Goal: Task Accomplishment & Management: Use online tool/utility

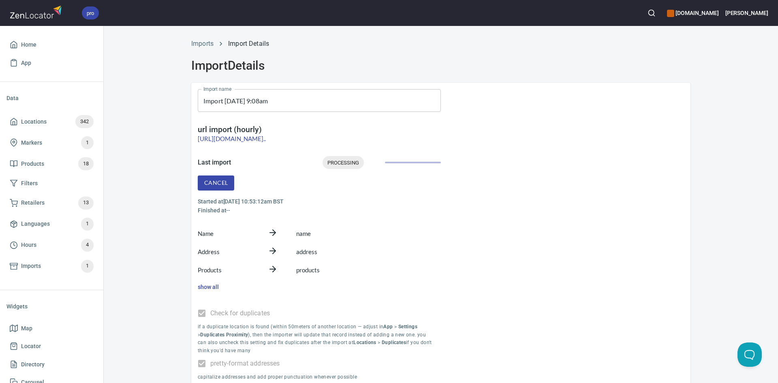
scroll to position [41, 0]
